Goal: Information Seeking & Learning: Find specific fact

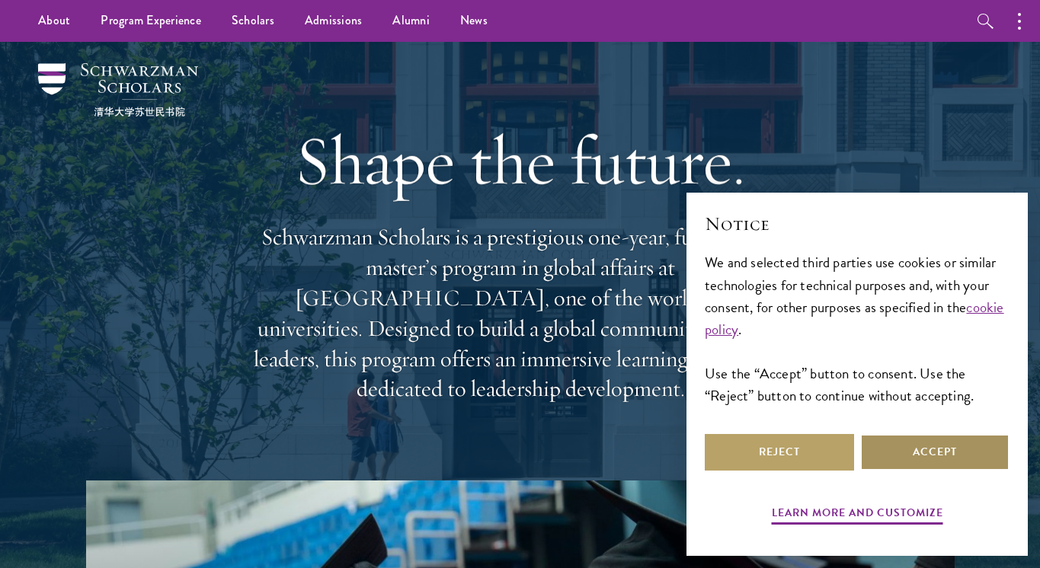
click at [909, 446] on button "Accept" at bounding box center [934, 452] width 149 height 37
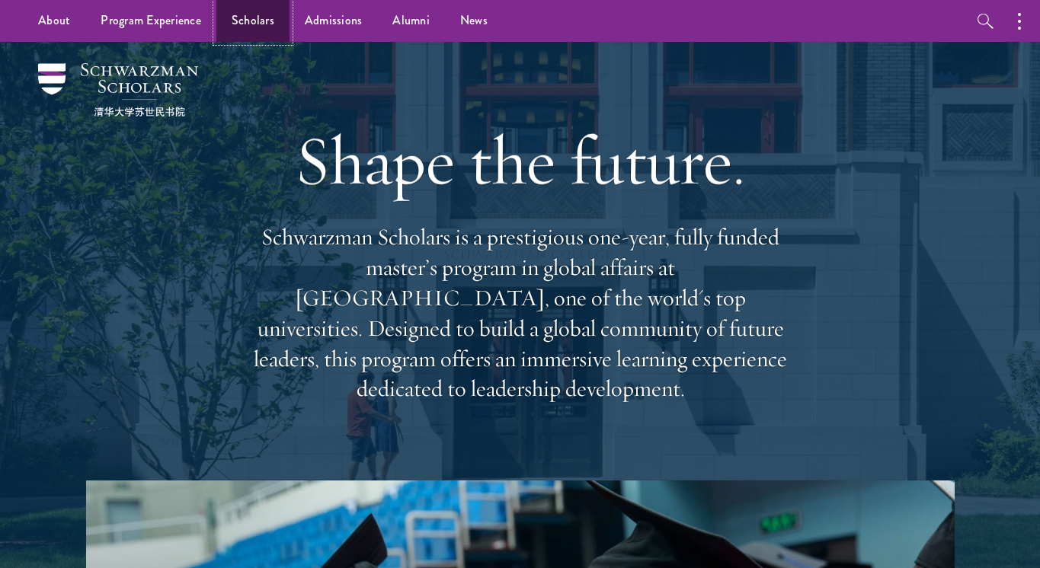
click at [260, 27] on link "Scholars" at bounding box center [252, 21] width 73 height 42
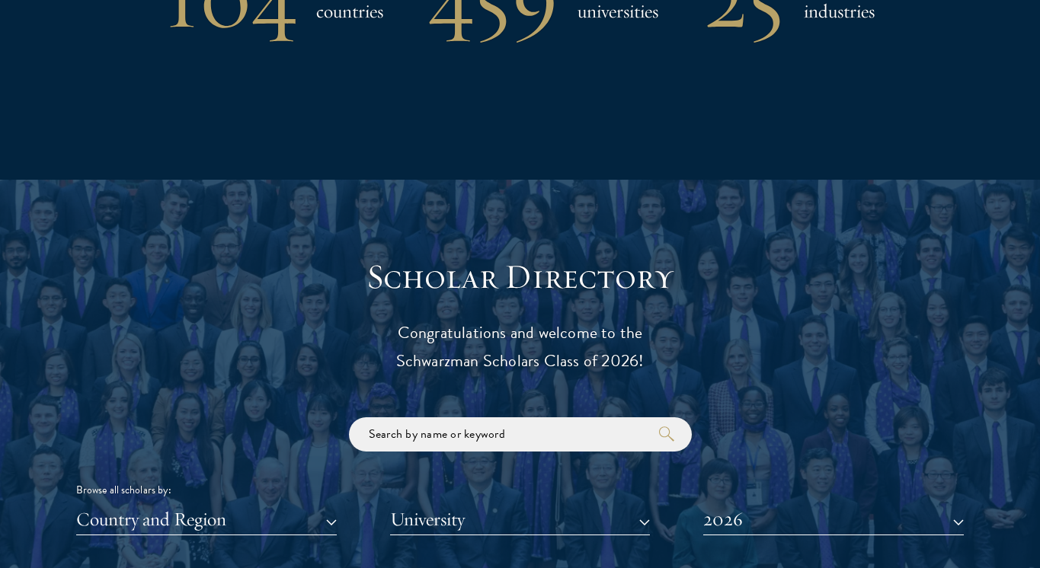
scroll to position [1747, 0]
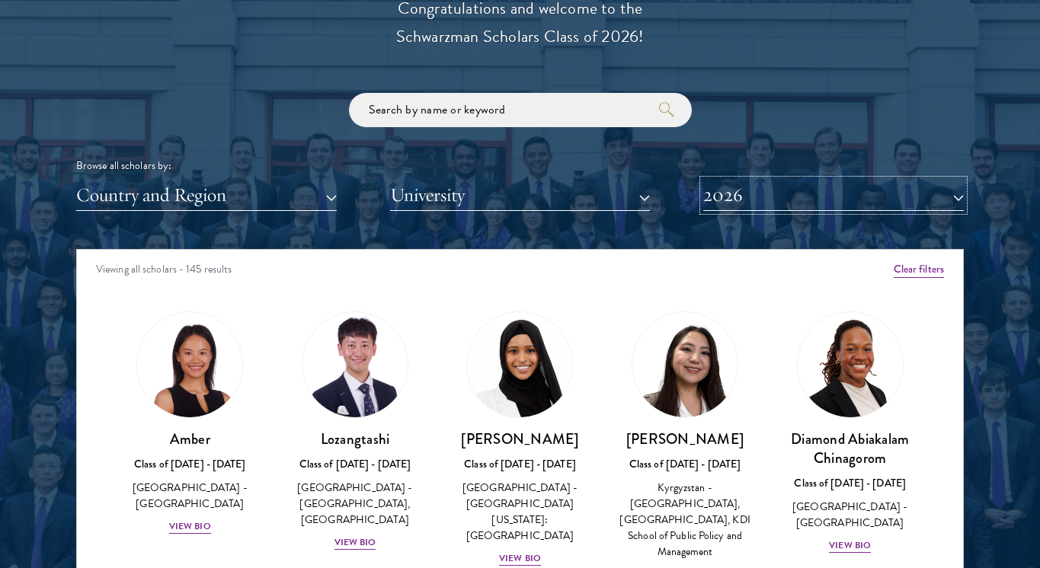
click at [740, 201] on button "2026" at bounding box center [833, 195] width 261 height 31
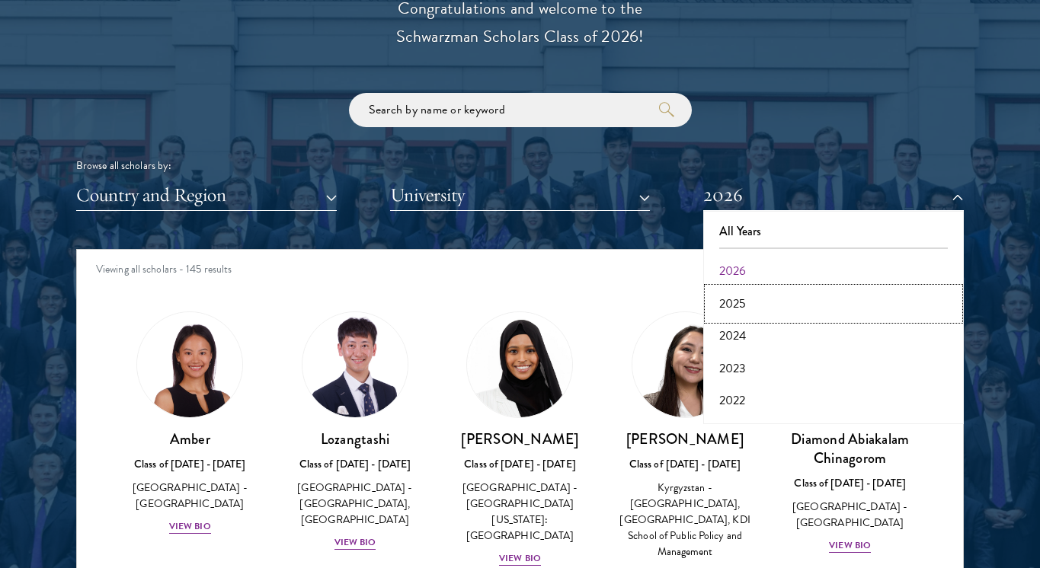
click at [743, 292] on button "2025" at bounding box center [833, 304] width 251 height 32
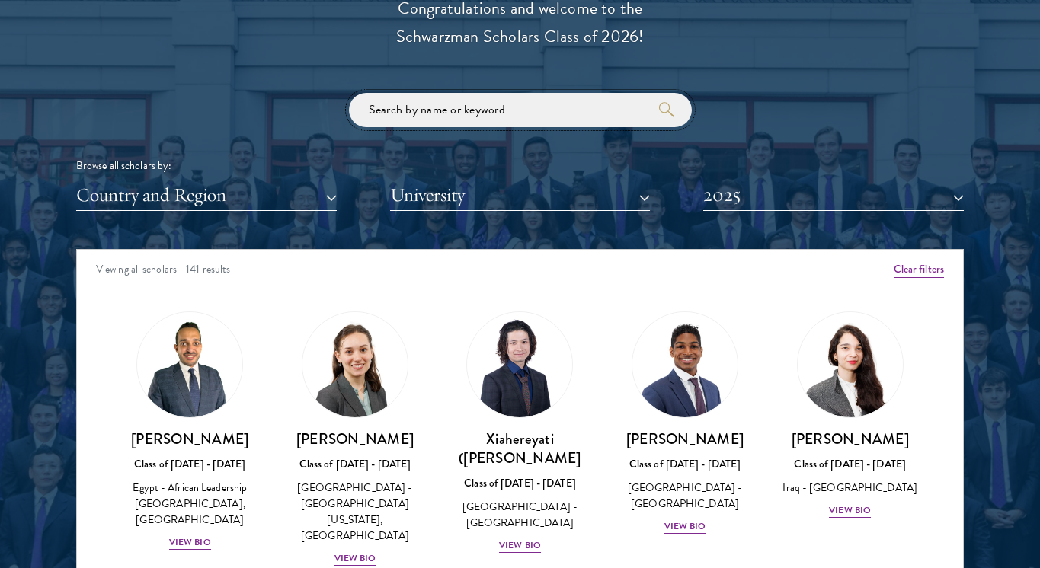
click at [465, 110] on input "search" at bounding box center [520, 110] width 343 height 34
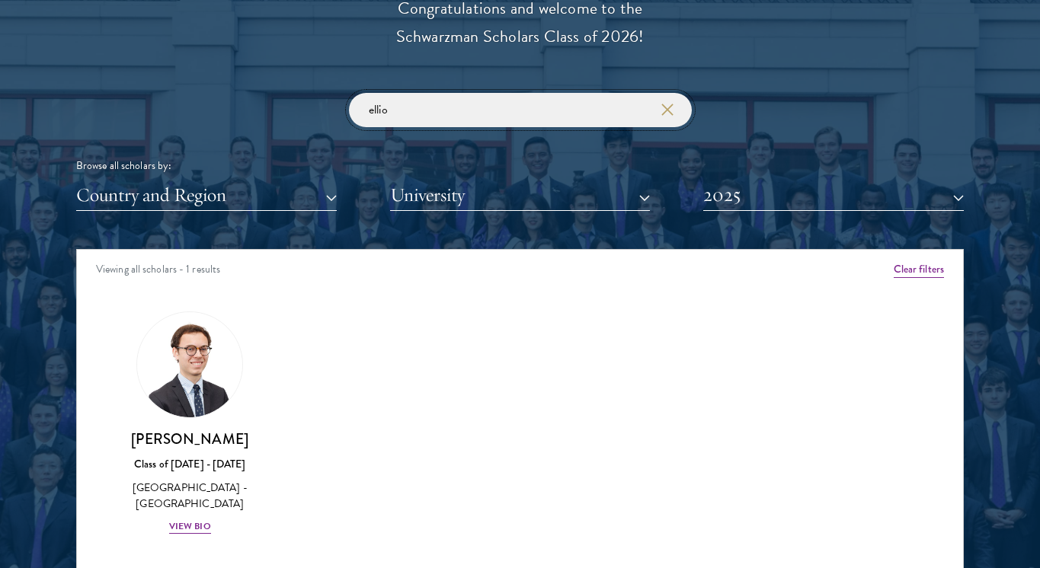
type input "[PERSON_NAME]"
